Goal: Task Accomplishment & Management: Manage account settings

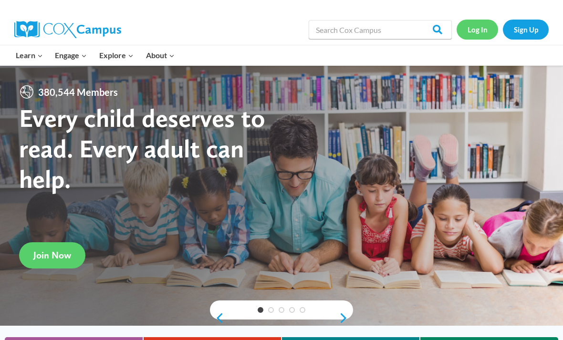
click at [482, 24] on link "Log In" at bounding box center [476, 30] width 41 height 20
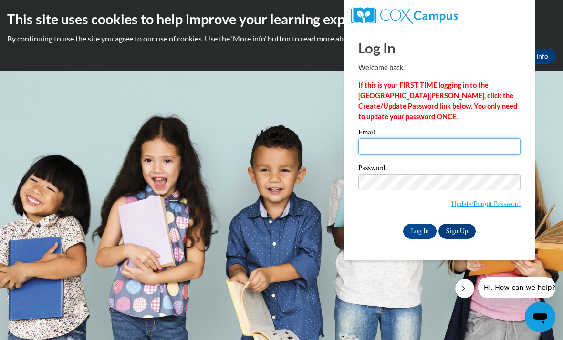
type input "[EMAIL_ADDRESS][DOMAIN_NAME]"
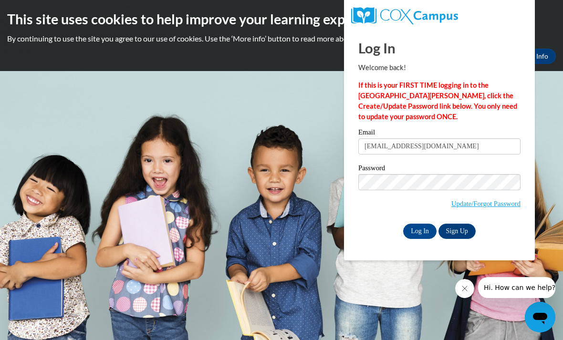
click at [420, 230] on input "Log In" at bounding box center [419, 231] width 33 height 15
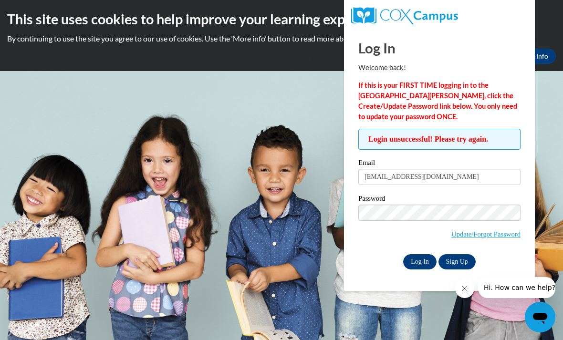
click at [422, 260] on input "Log In" at bounding box center [419, 261] width 33 height 15
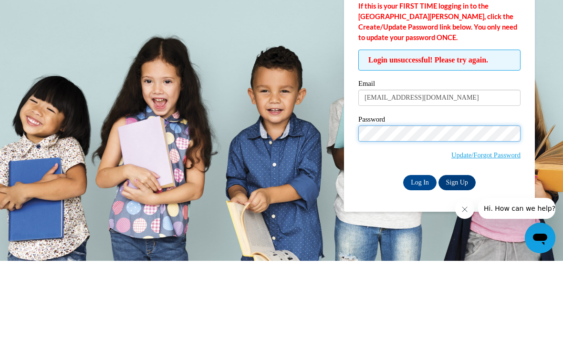
click at [420, 254] on input "Log In" at bounding box center [419, 261] width 33 height 15
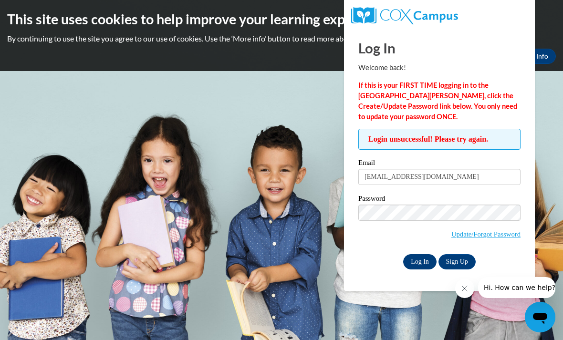
click at [422, 264] on input "Log In" at bounding box center [419, 261] width 33 height 15
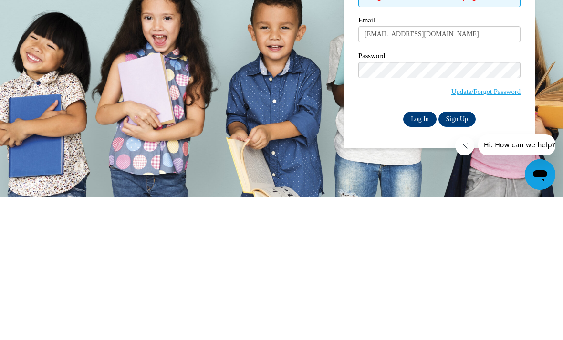
click at [427, 254] on input "Log In" at bounding box center [419, 261] width 33 height 15
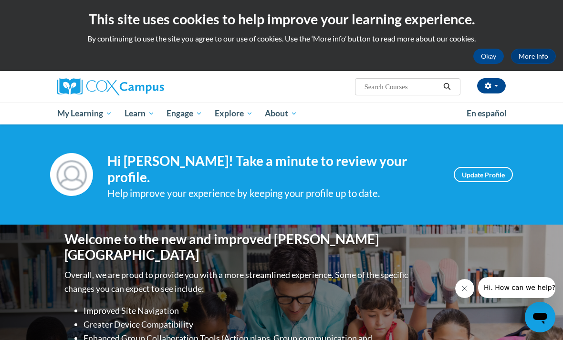
click at [304, 79] on div "[PERSON_NAME] ([GEOGRAPHIC_DATA]/New_York UTC-04:00) My Profile Inbox Groups Hu…" at bounding box center [358, 83] width 308 height 24
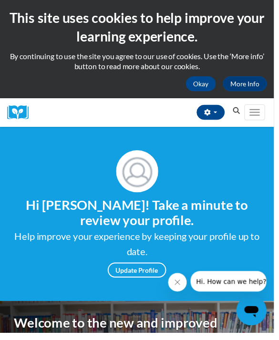
scroll to position [0, 0]
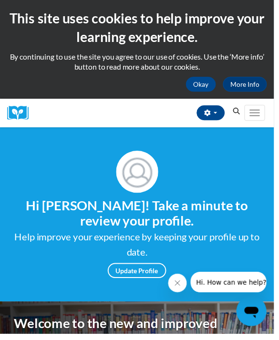
click at [210, 86] on button "Okay" at bounding box center [204, 85] width 31 height 15
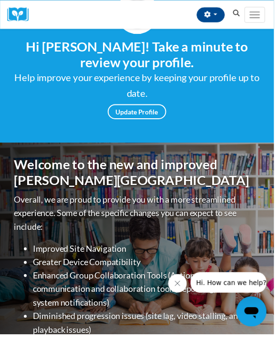
scroll to position [0, 0]
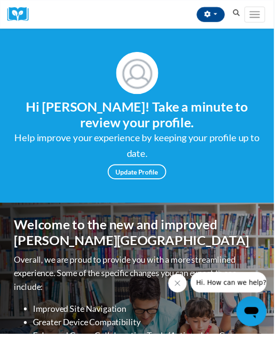
click at [147, 79] on img at bounding box center [139, 74] width 43 height 43
click at [265, 14] on span "Main menu" at bounding box center [259, 14] width 10 height 1
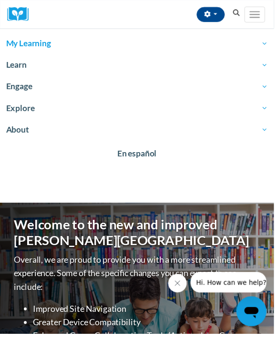
click at [57, 37] on link "My Learning" at bounding box center [139, 44] width 279 height 22
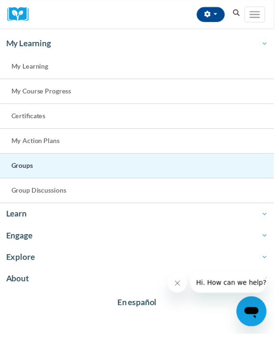
click at [35, 194] on span "Group Discussions" at bounding box center [39, 194] width 56 height 8
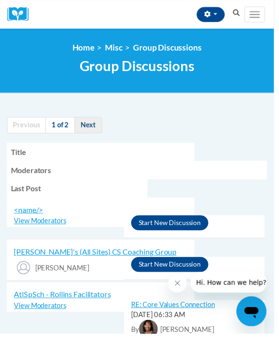
click at [94, 126] on link "Next" at bounding box center [90, 127] width 28 height 17
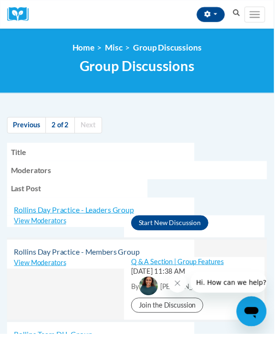
click at [87, 254] on span "Rollins Day Practice - Members Group" at bounding box center [78, 256] width 128 height 9
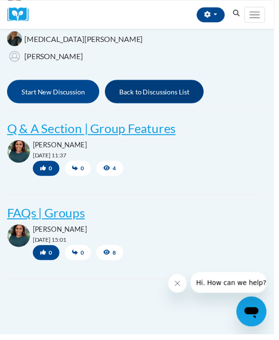
scroll to position [191, 0]
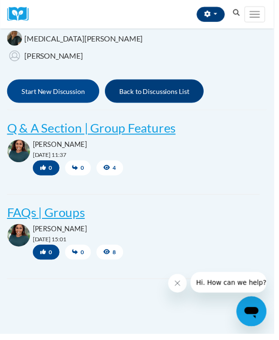
click at [219, 15] on button "button" at bounding box center [214, 14] width 29 height 15
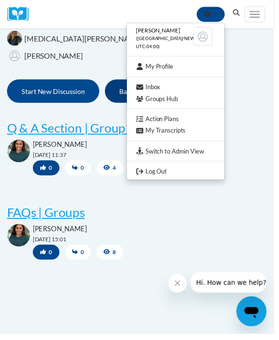
click at [179, 69] on link "My Profile" at bounding box center [178, 68] width 99 height 12
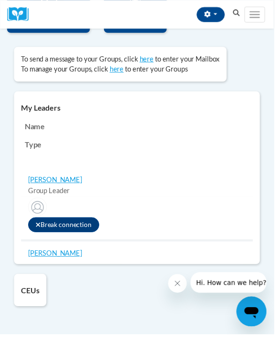
scroll to position [899, 0]
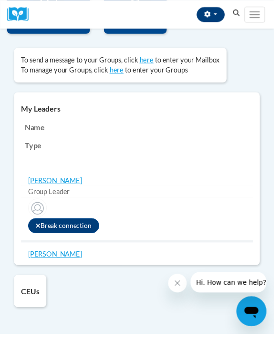
click at [218, 18] on button "button" at bounding box center [214, 14] width 29 height 15
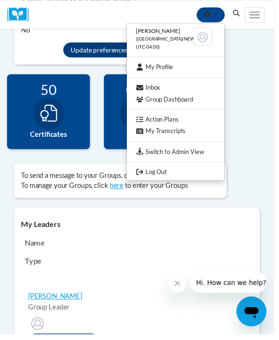
scroll to position [768, 0]
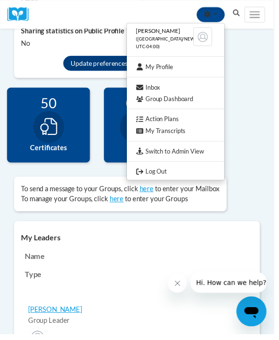
click at [158, 120] on link "Action Plans" at bounding box center [178, 121] width 99 height 12
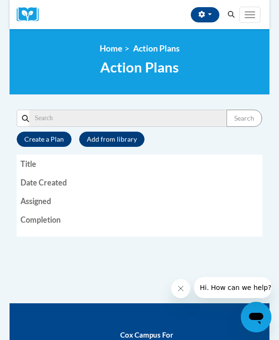
click at [40, 21] on img at bounding box center [31, 14] width 29 height 15
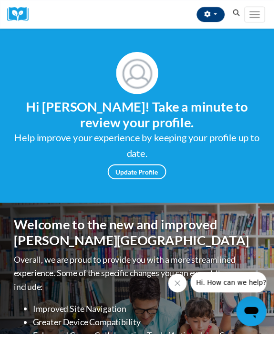
click at [215, 20] on button "button" at bounding box center [214, 14] width 29 height 15
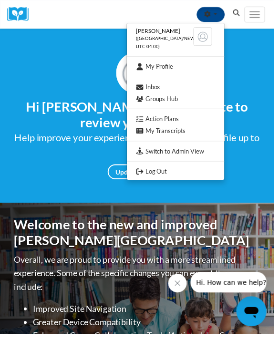
click at [111, 20] on div at bounding box center [139, 170] width 279 height 340
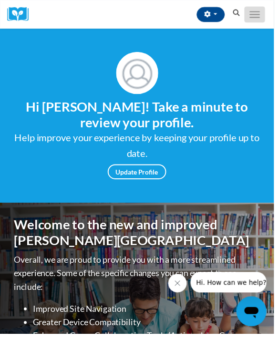
click at [263, 20] on button "Toggle navigation" at bounding box center [259, 15] width 21 height 16
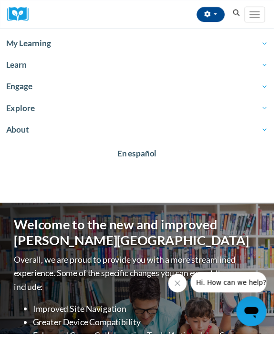
click at [39, 50] on span "My Learning" at bounding box center [139, 44] width 266 height 11
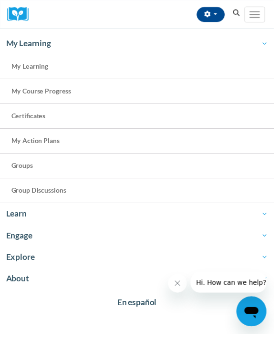
click at [46, 198] on link "Group Discussions" at bounding box center [139, 194] width 279 height 25
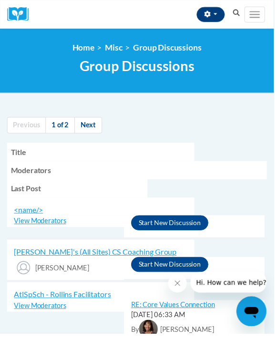
click at [222, 16] on button "button" at bounding box center [214, 14] width 29 height 15
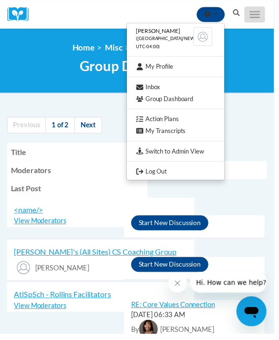
click at [255, 17] on div at bounding box center [139, 170] width 279 height 340
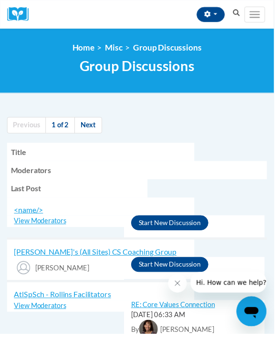
click at [21, 20] on img at bounding box center [21, 14] width 29 height 15
click at [261, 16] on button "Toggle navigation" at bounding box center [259, 15] width 21 height 16
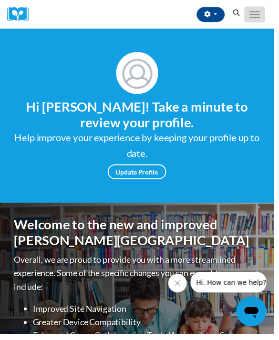
click at [258, 17] on span "Main menu" at bounding box center [259, 17] width 10 height 1
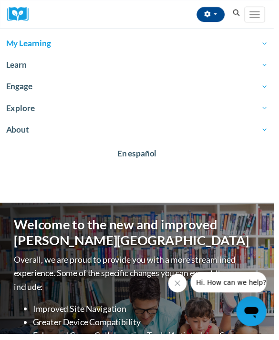
click at [41, 43] on span "My Learning" at bounding box center [139, 44] width 266 height 11
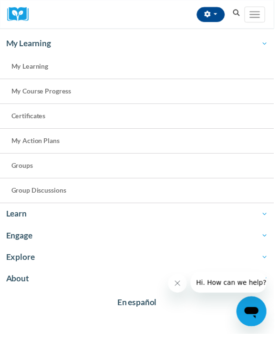
click at [30, 169] on span "Groups" at bounding box center [22, 168] width 22 height 8
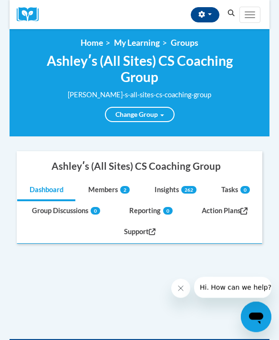
scroll to position [2, 0]
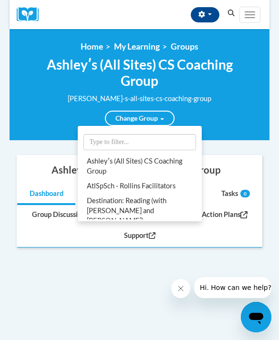
click at [157, 118] on link "Change Group" at bounding box center [140, 118] width 70 height 15
click at [158, 116] on div at bounding box center [139, 170] width 279 height 340
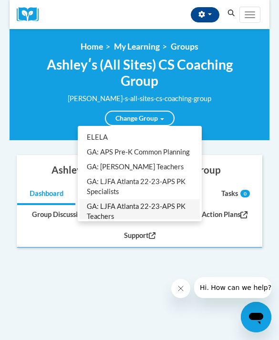
scroll to position [0, 0]
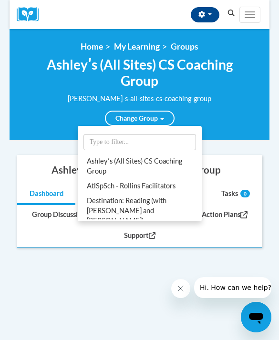
click at [163, 118] on span at bounding box center [162, 119] width 4 height 2
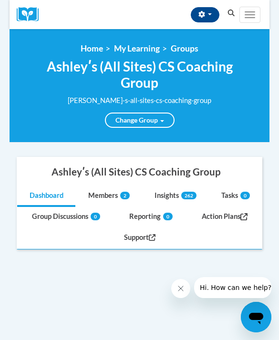
click at [157, 119] on div at bounding box center [139, 170] width 279 height 340
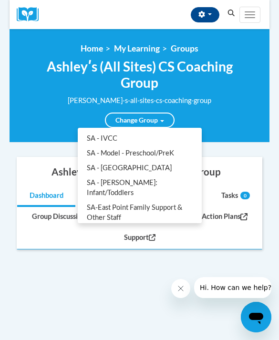
scroll to position [619, 0]
click at [122, 318] on link "All Groups" at bounding box center [140, 325] width 120 height 15
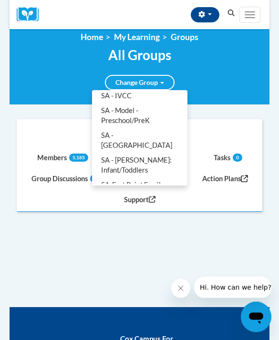
scroll to position [11, 0]
click at [123, 326] on link "All Groups" at bounding box center [140, 333] width 92 height 15
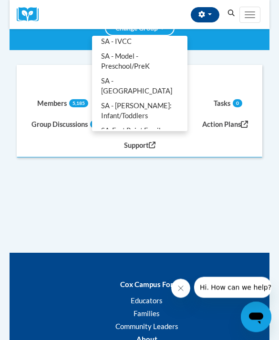
scroll to position [0, 0]
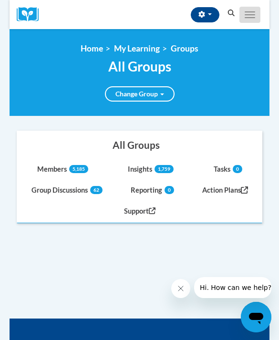
click at [247, 11] on span "Main menu" at bounding box center [250, 11] width 10 height 1
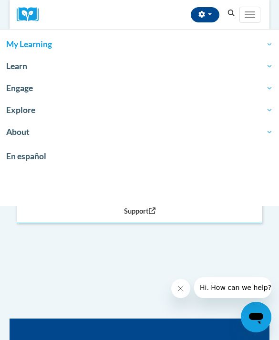
click at [14, 43] on span "My Learning" at bounding box center [139, 44] width 266 height 11
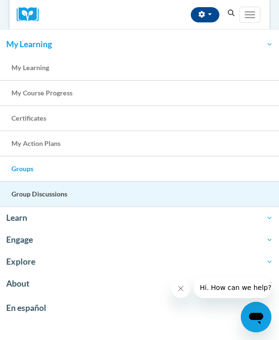
click at [17, 197] on span "Group Discussions" at bounding box center [39, 194] width 56 height 8
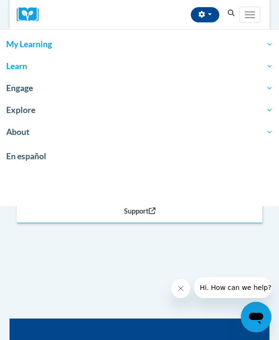
click at [15, 65] on span "Learn" at bounding box center [139, 66] width 266 height 11
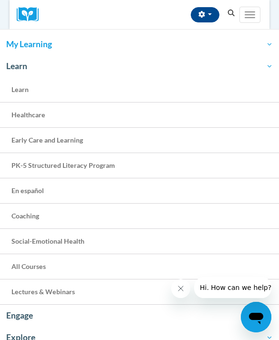
click at [12, 42] on span "My Learning" at bounding box center [139, 44] width 266 height 11
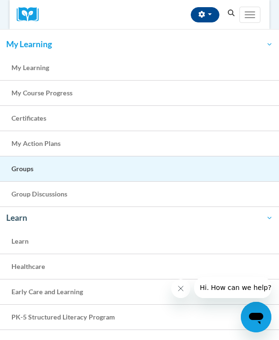
click at [15, 167] on span "Groups" at bounding box center [22, 168] width 22 height 8
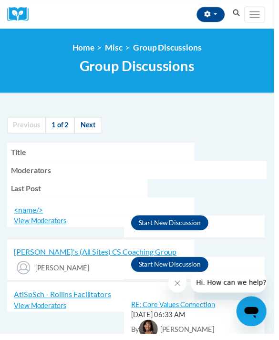
click at [17, 172] on span "Moderators" at bounding box center [31, 173] width 41 height 9
click at [28, 174] on span "Moderators" at bounding box center [31, 173] width 41 height 9
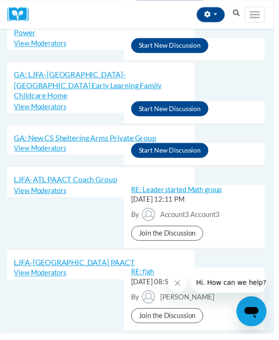
scroll to position [884, 0]
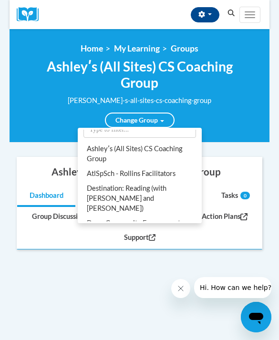
scroll to position [15, 0]
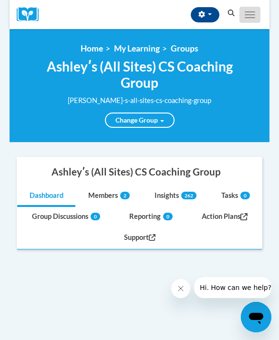
click at [249, 17] on span "Main menu" at bounding box center [250, 17] width 10 height 1
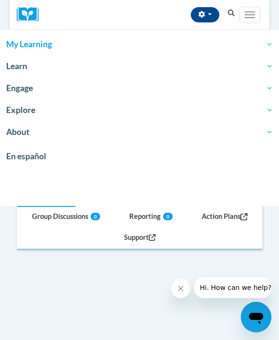
click at [15, 42] on span "My Learning" at bounding box center [139, 44] width 266 height 11
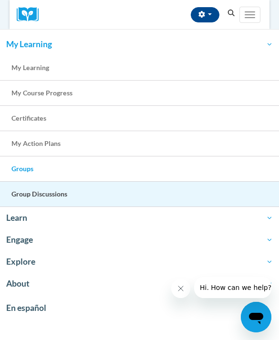
click at [22, 192] on span "Group Discussions" at bounding box center [39, 194] width 56 height 8
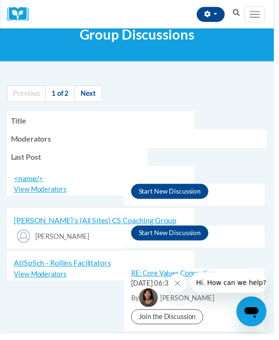
scroll to position [32, 0]
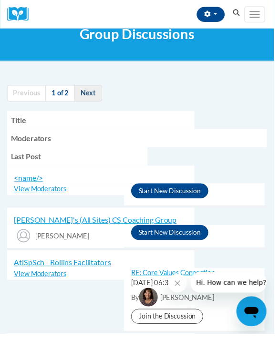
click at [87, 94] on link "Next" at bounding box center [90, 95] width 28 height 17
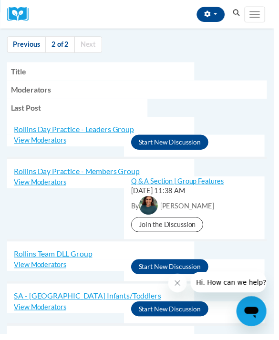
scroll to position [82, 0]
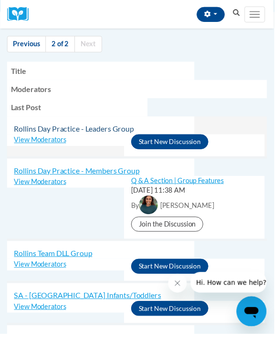
click at [20, 134] on span "Rollins Day Practice - Leaders Group" at bounding box center [75, 130] width 122 height 9
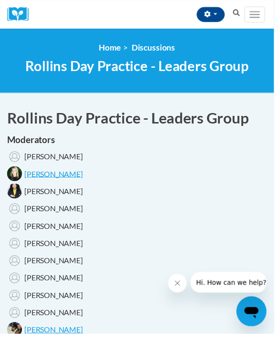
click at [181, 282] on icon "Close message from company" at bounding box center [178, 283] width 8 height 8
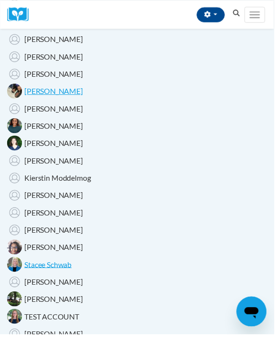
scroll to position [243, 0]
drag, startPoint x: 256, startPoint y: 342, endPoint x: 197, endPoint y: 303, distance: 70.7
click at [197, 303] on div "Moderators Zehra Ozturk LAURA BOLLMAN Karensa Harris Ashley Montgomery Crystal …" at bounding box center [139, 299] width 265 height 812
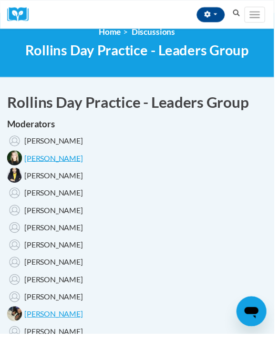
scroll to position [19, 0]
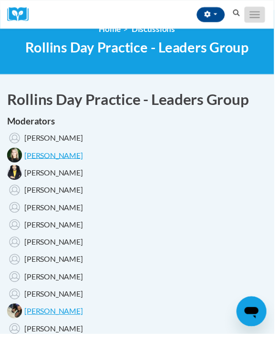
click at [258, 14] on span "Main menu" at bounding box center [259, 14] width 10 height 1
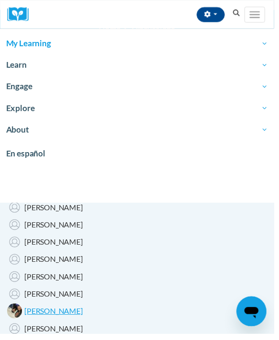
click at [44, 43] on span "My Learning" at bounding box center [139, 44] width 266 height 11
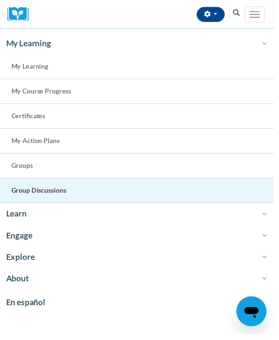
scroll to position [14, 0]
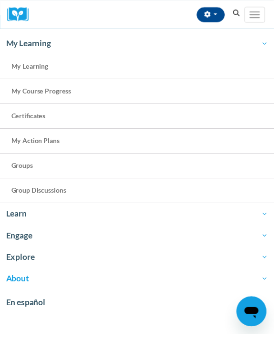
click at [54, 139] on span "My Action Plans" at bounding box center [35, 143] width 49 height 8
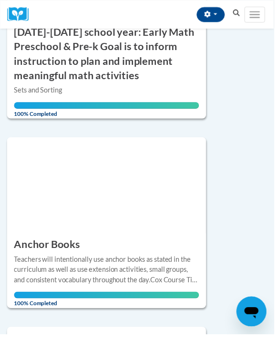
scroll to position [252, 0]
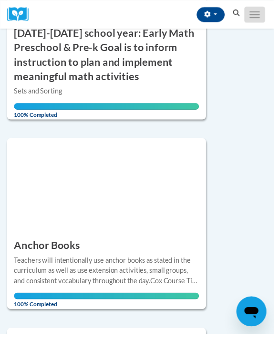
click at [255, 22] on button "Toggle navigation" at bounding box center [259, 15] width 21 height 16
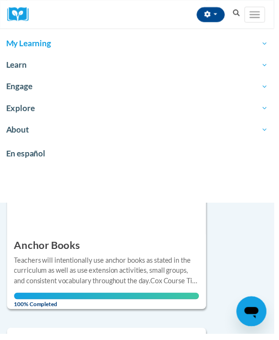
click at [53, 42] on span "My Learning" at bounding box center [139, 44] width 266 height 11
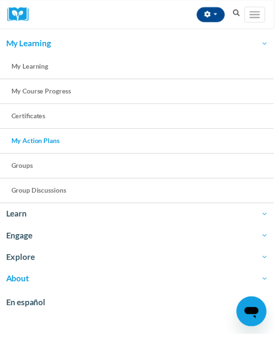
click at [62, 147] on link "My Action Plans" at bounding box center [139, 143] width 279 height 25
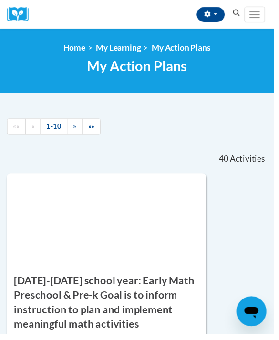
click at [255, 4] on div "Toggle navigation" at bounding box center [263, 15] width 28 height 24
click at [255, 16] on button "Toggle navigation" at bounding box center [259, 15] width 21 height 16
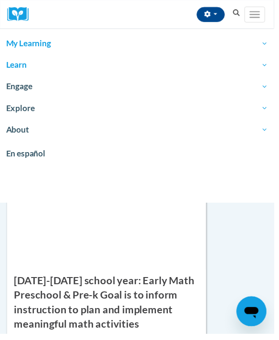
click at [29, 74] on link "Learn" at bounding box center [139, 66] width 279 height 22
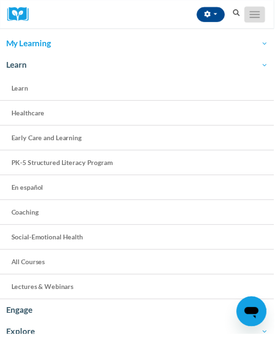
click at [261, 22] on button "Toggle navigation" at bounding box center [259, 15] width 21 height 16
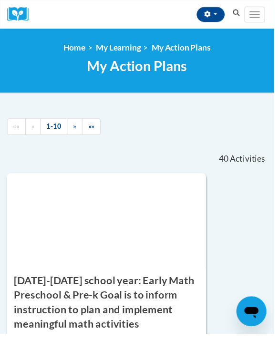
click at [261, 10] on button "Toggle navigation" at bounding box center [259, 15] width 21 height 16
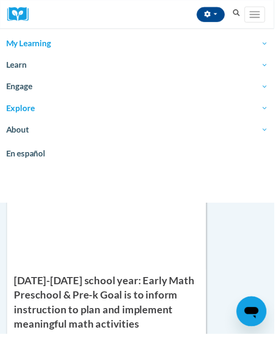
click at [33, 113] on span "Explore" at bounding box center [139, 109] width 266 height 11
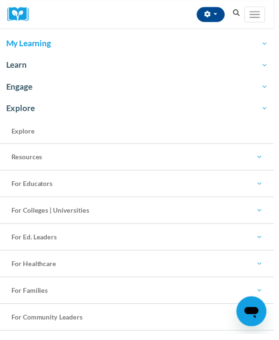
click at [264, 19] on button "Toggle navigation" at bounding box center [259, 15] width 21 height 16
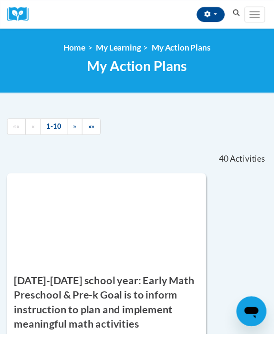
click at [264, 13] on button "Toggle navigation" at bounding box center [259, 15] width 21 height 16
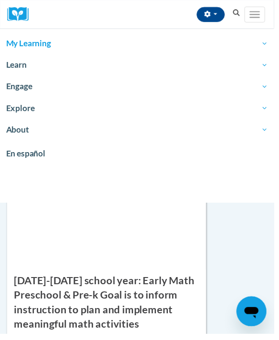
click at [51, 48] on span "My Learning" at bounding box center [139, 44] width 266 height 11
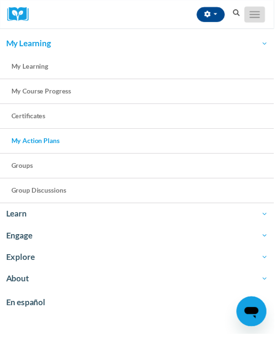
click at [258, 17] on span "Main menu" at bounding box center [259, 17] width 10 height 1
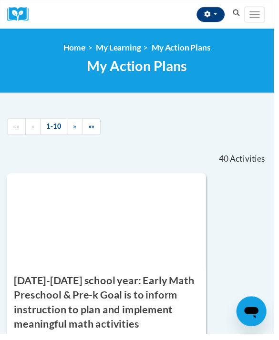
click at [214, 18] on button "button" at bounding box center [214, 14] width 29 height 15
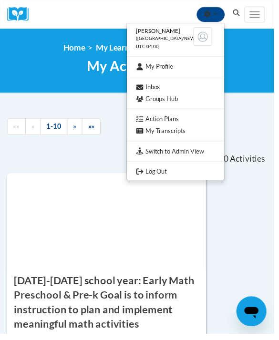
click at [210, 120] on link "Action Plans" at bounding box center [178, 121] width 99 height 12
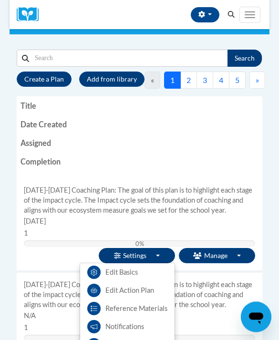
scroll to position [60, 0]
click at [162, 252] on button "Settings Toggle Dropdown" at bounding box center [137, 255] width 76 height 15
click at [143, 272] on div at bounding box center [139, 170] width 279 height 340
click at [125, 270] on link "Edit Basics" at bounding box center [127, 272] width 94 height 18
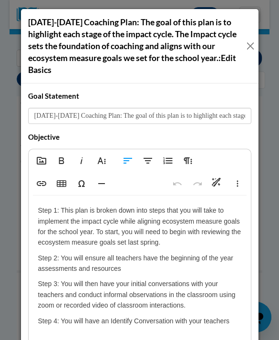
scroll to position [60, 0]
type textarea "<p>Step 1: This plan is broken down into steps that you will take to implement …"
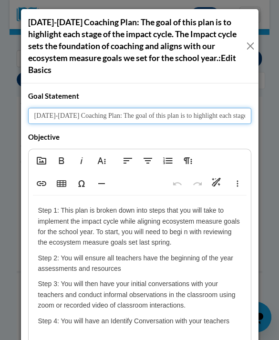
type input "[DATE]-[DATE] Coaching Plan: The goal of this plan is to highlight each stage o…"
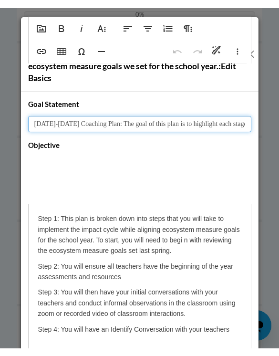
scroll to position [0, 0]
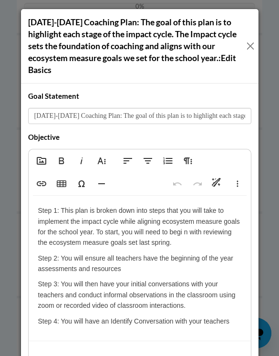
click at [251, 47] on button "Close" at bounding box center [250, 46] width 7 height 12
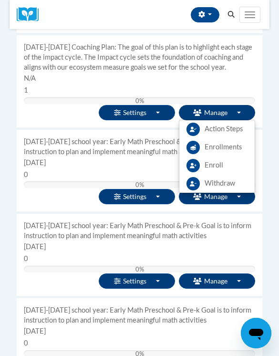
click at [228, 107] on button "Manage Toggle Dropdown" at bounding box center [217, 112] width 76 height 15
click at [234, 142] on div at bounding box center [139, 178] width 279 height 356
click at [226, 161] on link "Enroll" at bounding box center [216, 165] width 75 height 18
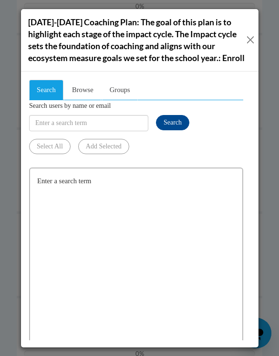
scroll to position [20, 0]
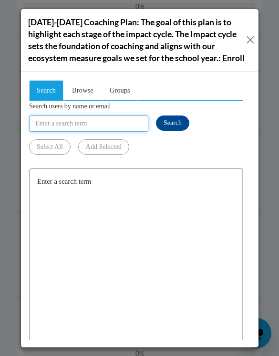
click at [113, 124] on input "Search users by name or email" at bounding box center [88, 123] width 119 height 16
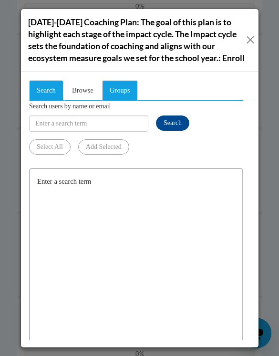
click at [126, 93] on span "Groups" at bounding box center [119, 90] width 20 height 8
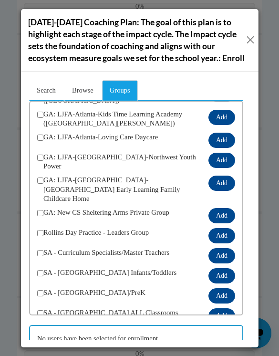
click at [247, 44] on button "Close" at bounding box center [250, 40] width 7 height 12
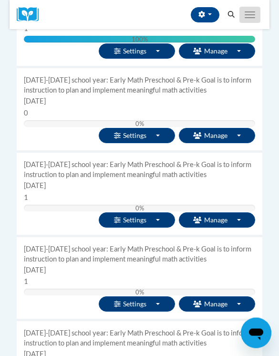
scroll to position [1212, 0]
click at [249, 13] on button "Toggle navigation" at bounding box center [249, 15] width 21 height 16
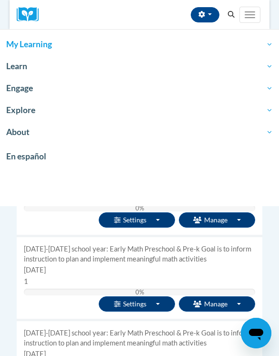
click at [134, 48] on span "My Learning" at bounding box center [139, 44] width 266 height 11
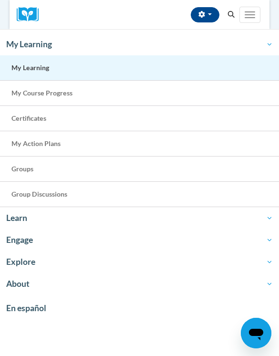
click at [123, 70] on link "My Learning" at bounding box center [139, 67] width 279 height 25
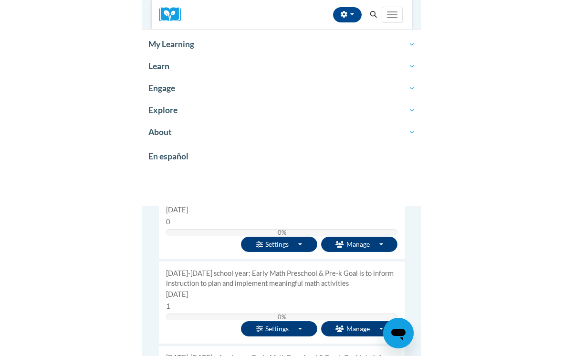
scroll to position [256, 0]
